Goal: Task Accomplishment & Management: Manage account settings

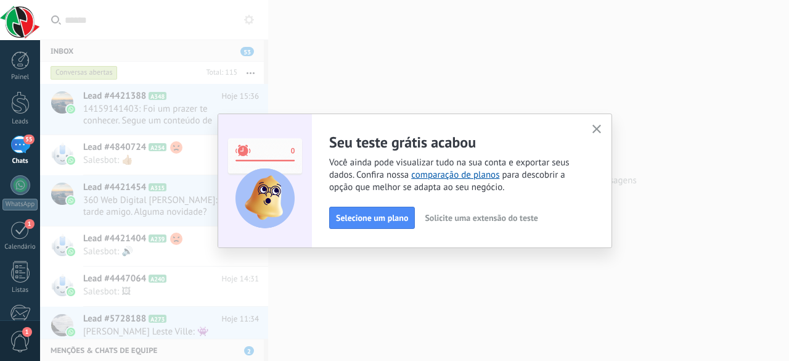
click at [498, 220] on span "Solicite uma extensão do teste" at bounding box center [481, 217] width 113 height 9
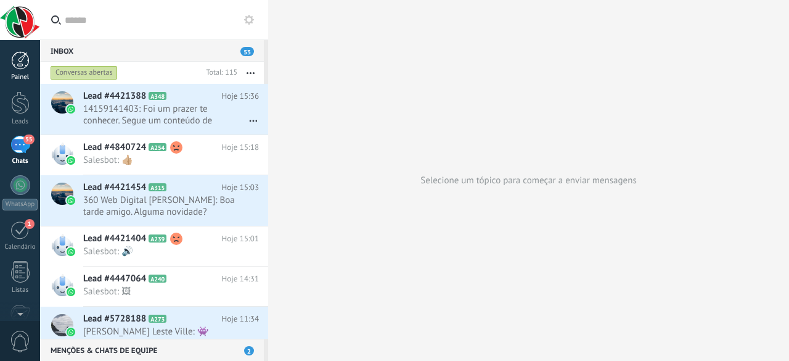
click at [15, 68] on div at bounding box center [20, 60] width 19 height 19
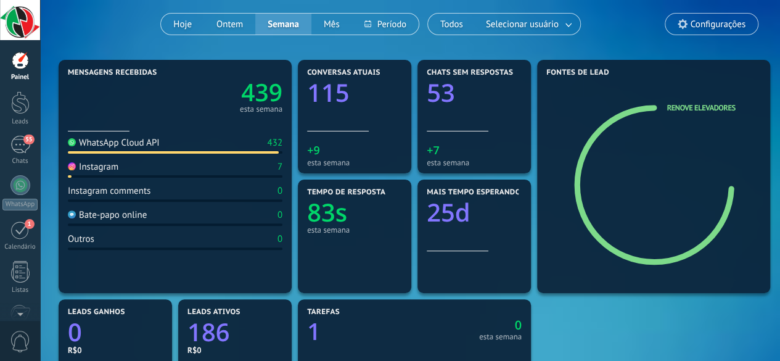
scroll to position [97, 0]
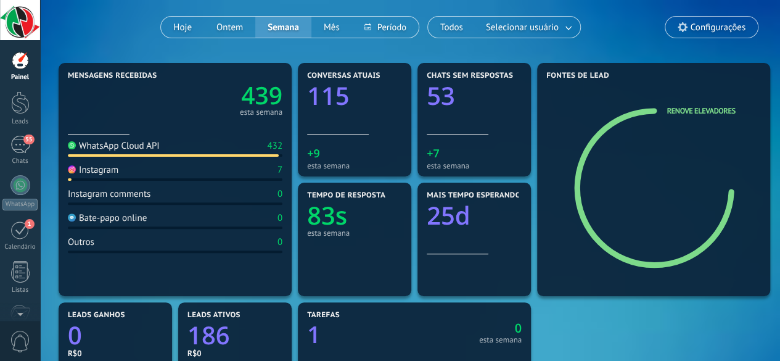
click at [710, 22] on span "Configurações" at bounding box center [718, 27] width 55 height 10
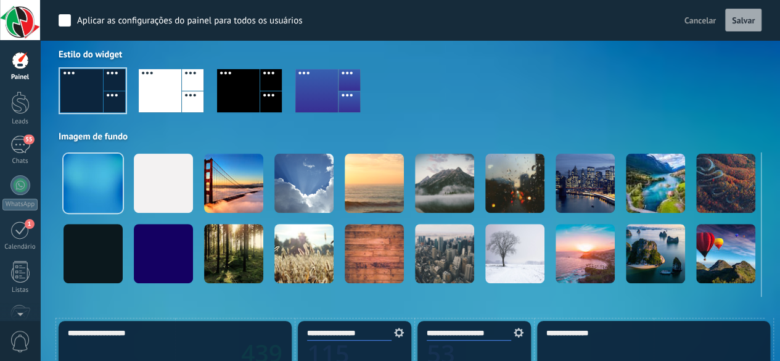
click at [710, 22] on span "Cancelar" at bounding box center [700, 20] width 31 height 11
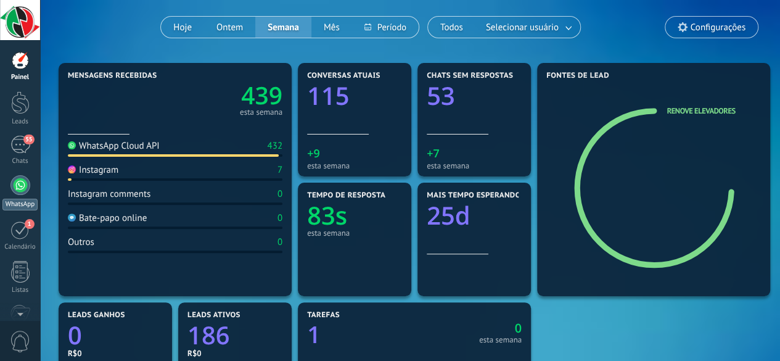
click at [15, 197] on link "WhatsApp" at bounding box center [20, 192] width 40 height 35
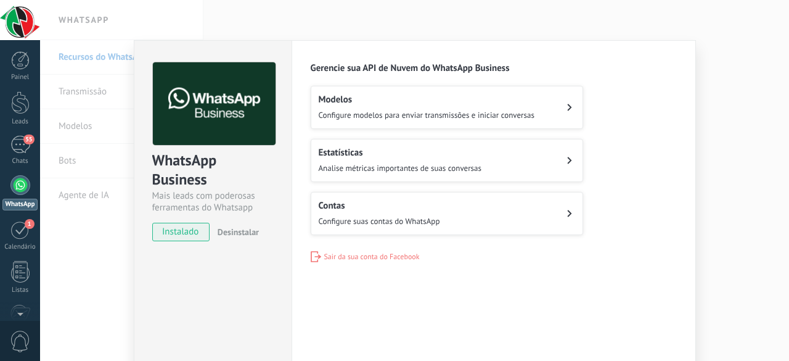
click at [567, 212] on icon at bounding box center [569, 213] width 5 height 7
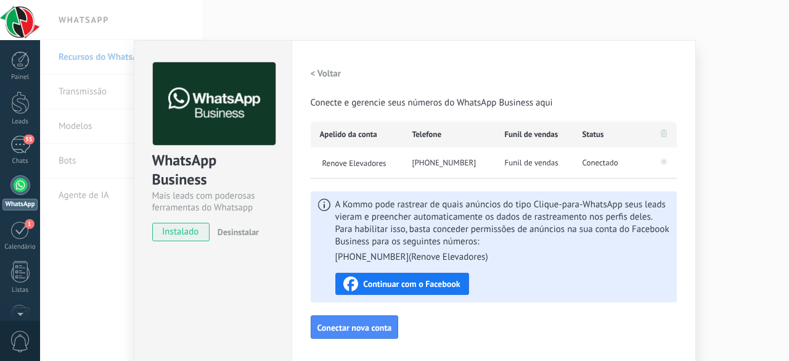
click at [315, 76] on h2 "< Voltar" at bounding box center [326, 74] width 31 height 12
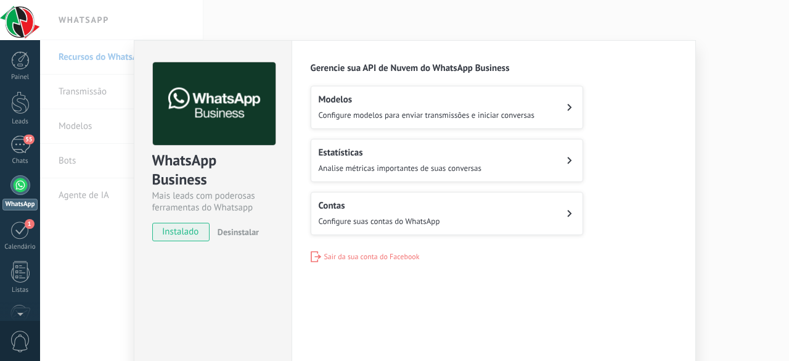
click at [96, 271] on div "WhatsApp Business Mais leads com poderosas ferramentas do Whatsapp instalado De…" at bounding box center [414, 180] width 749 height 361
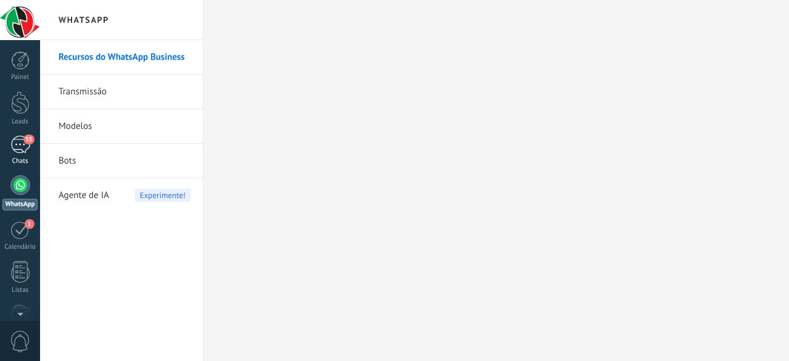
click at [27, 147] on div "55" at bounding box center [20, 145] width 20 height 18
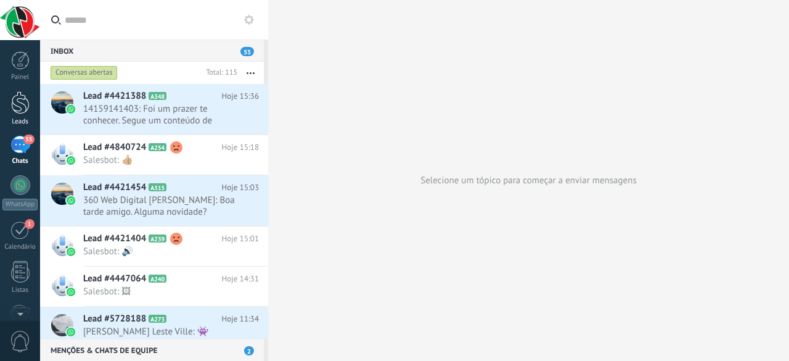
click at [20, 112] on div at bounding box center [20, 102] width 19 height 23
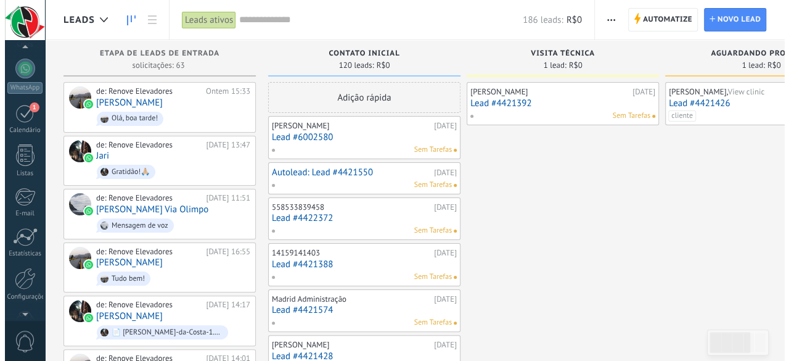
scroll to position [151, 0]
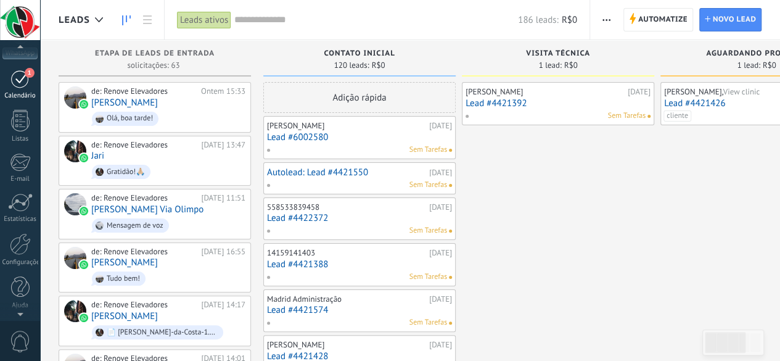
click at [17, 81] on div "1" at bounding box center [20, 78] width 20 height 19
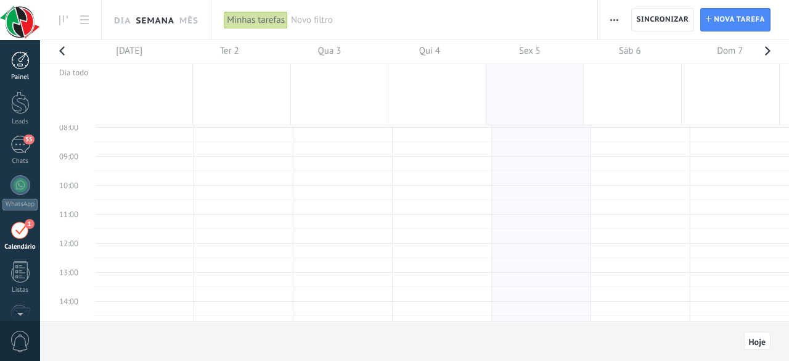
click at [19, 56] on div at bounding box center [20, 60] width 19 height 19
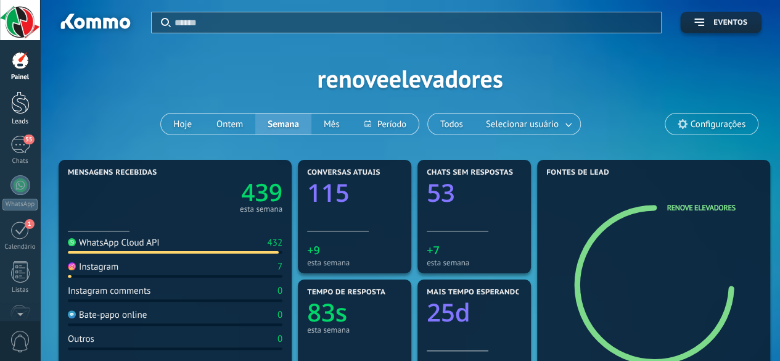
click at [21, 101] on div at bounding box center [20, 102] width 19 height 23
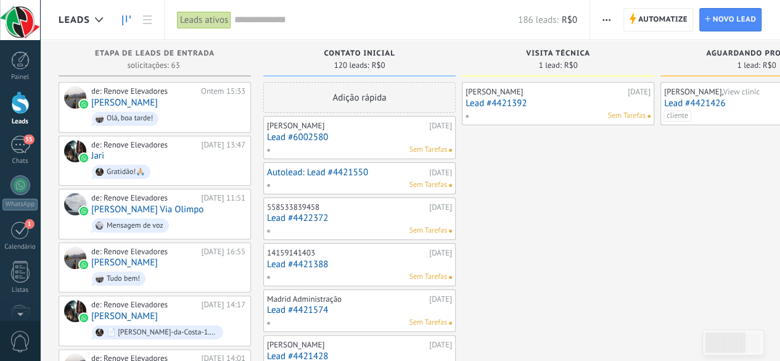
drag, startPoint x: 584, startPoint y: 286, endPoint x: 655, endPoint y: 279, distance: 71.2
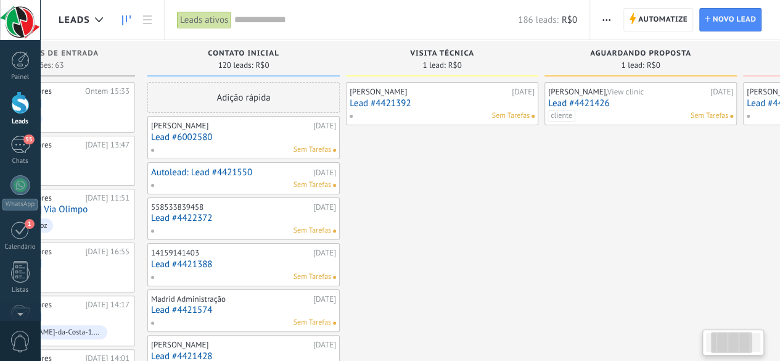
scroll to position [0, 231]
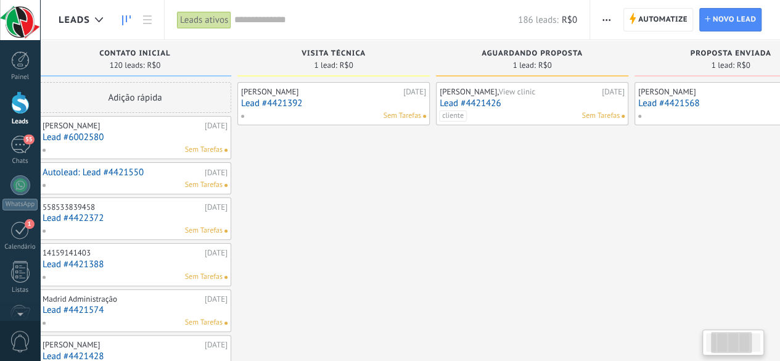
drag, startPoint x: 694, startPoint y: 237, endPoint x: 465, endPoint y: 224, distance: 229.8
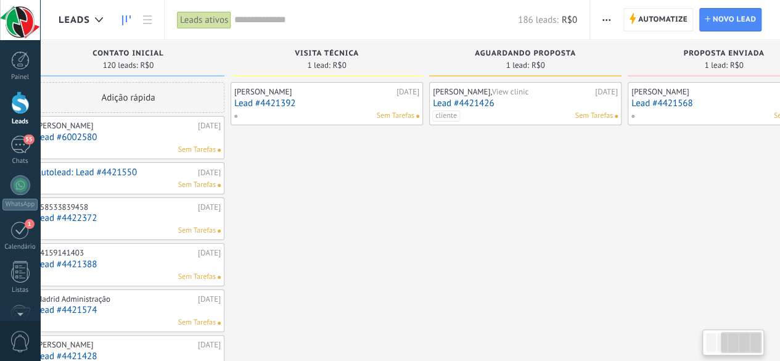
scroll to position [0, 290]
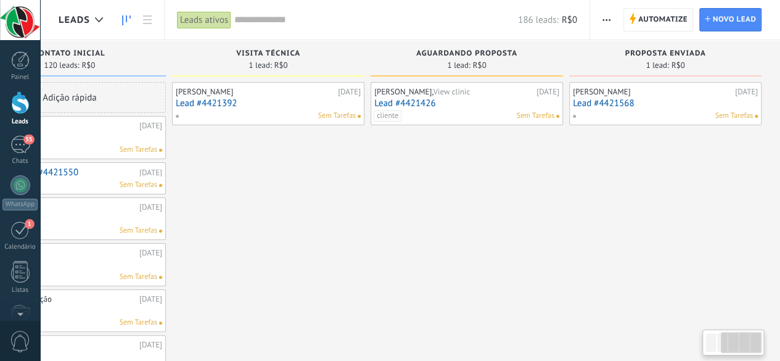
drag, startPoint x: 640, startPoint y: 235, endPoint x: 432, endPoint y: 242, distance: 208.6
drag, startPoint x: 559, startPoint y: 288, endPoint x: 403, endPoint y: 300, distance: 157.1
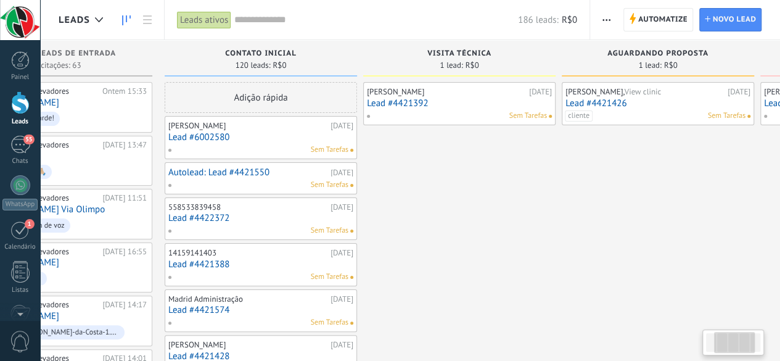
drag, startPoint x: 269, startPoint y: 272, endPoint x: 564, endPoint y: 256, distance: 295.2
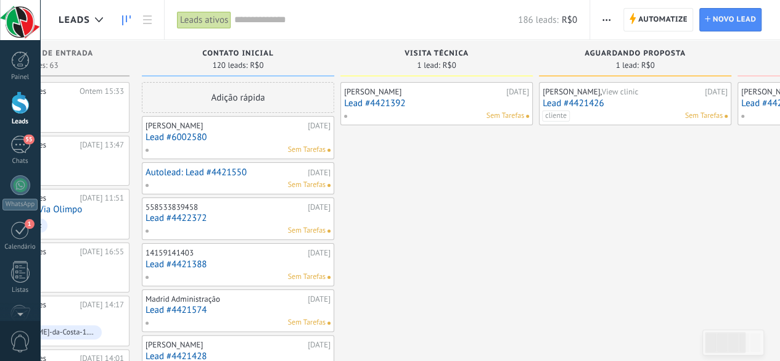
drag, startPoint x: 591, startPoint y: 250, endPoint x: 497, endPoint y: 191, distance: 110.9
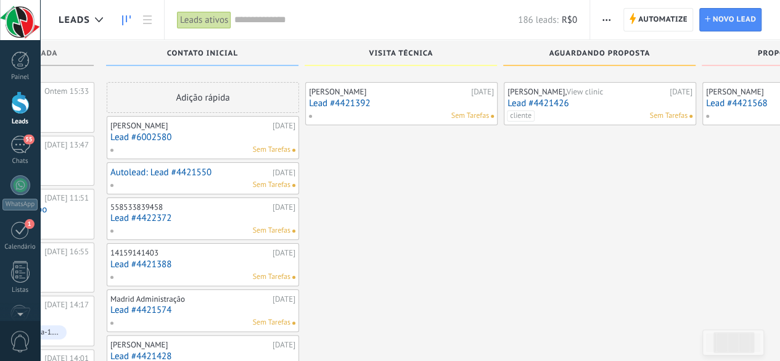
scroll to position [316, 0]
